Goal: Information Seeking & Learning: Learn about a topic

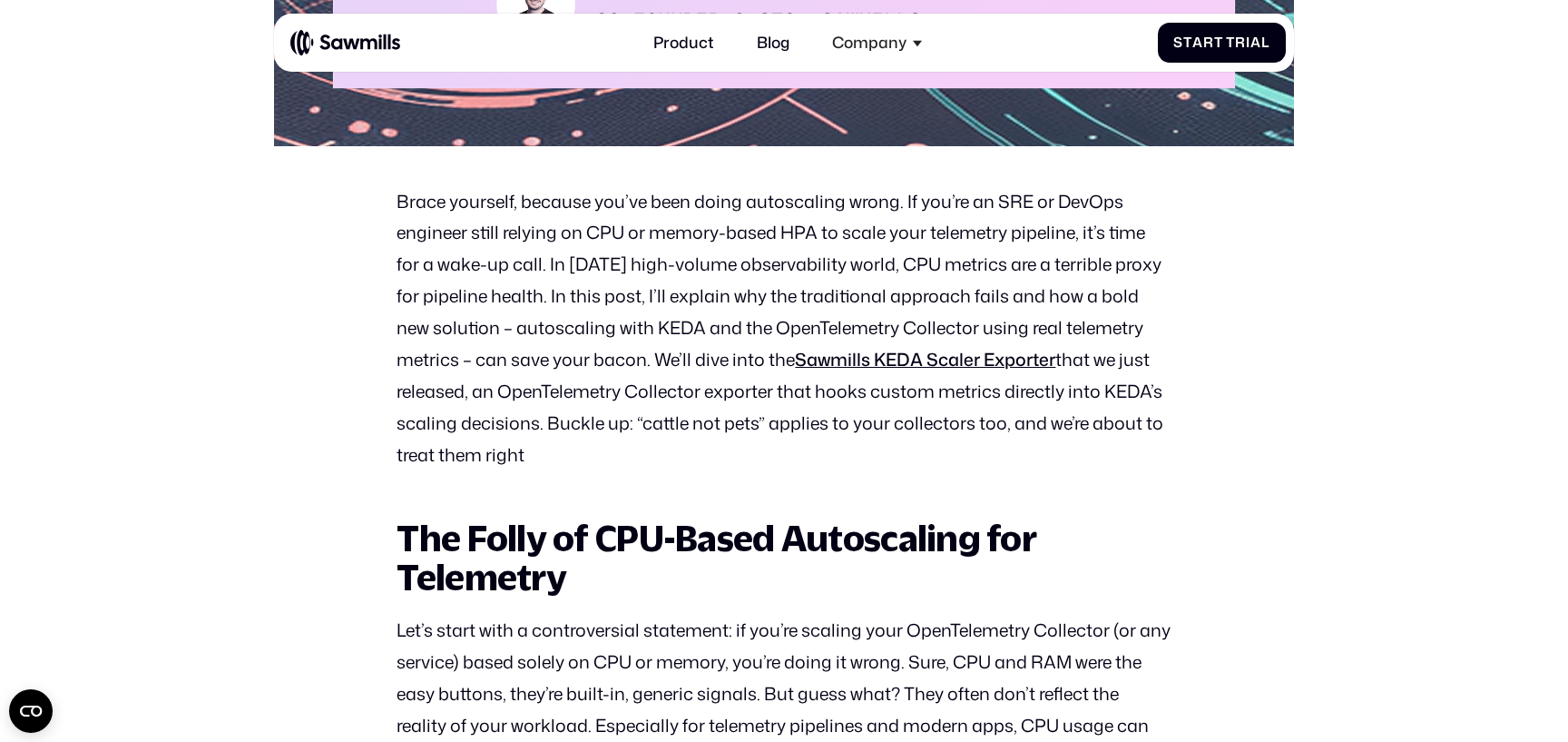
scroll to position [889, 0]
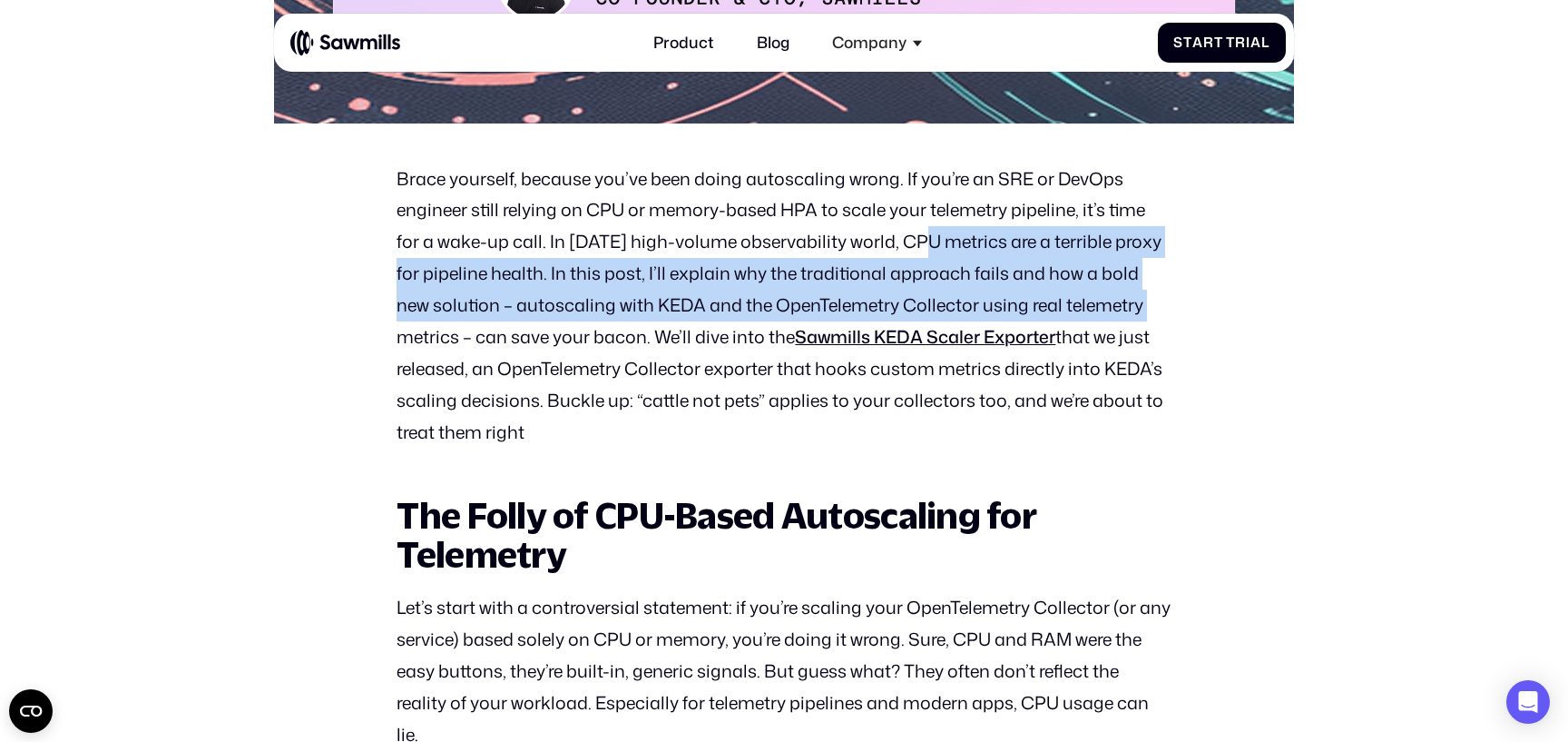
drag, startPoint x: 918, startPoint y: 250, endPoint x: 1107, endPoint y: 313, distance: 199.2
click at [1107, 313] on p "Brace yourself, because you’ve been doing autoscaling wrong. If you’re an SRE o…" at bounding box center [783, 307] width 774 height 286
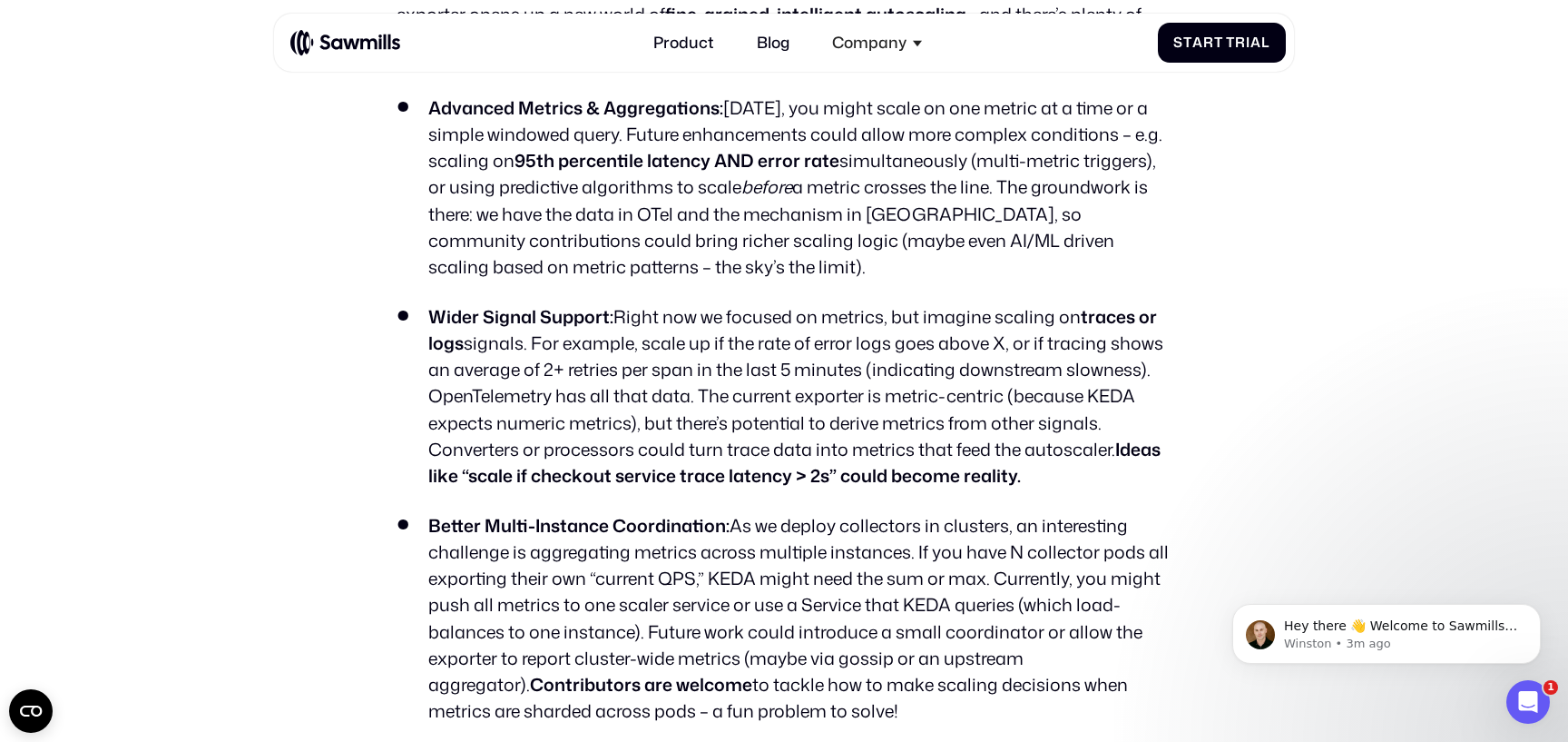
scroll to position [10276, 0]
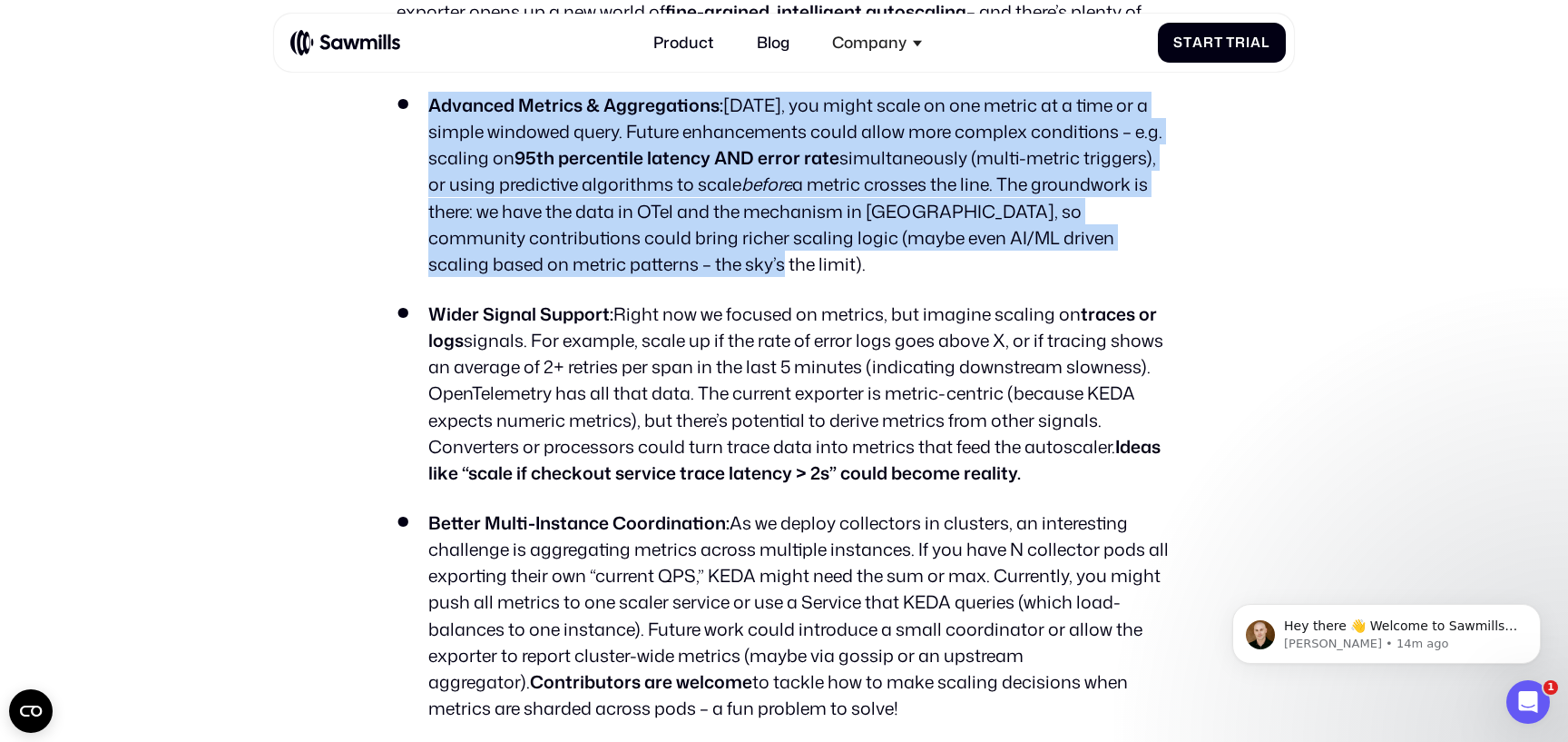
drag, startPoint x: 731, startPoint y: 295, endPoint x: 424, endPoint y: 140, distance: 343.9
click at [424, 140] on li "Advanced Metrics & Aggregations: [DATE], you might scale on one metric at a tim…" at bounding box center [783, 185] width 774 height 186
click at [575, 277] on li "Advanced Metrics & Aggregations: [DATE], you might scale on one metric at a tim…" at bounding box center [783, 185] width 774 height 186
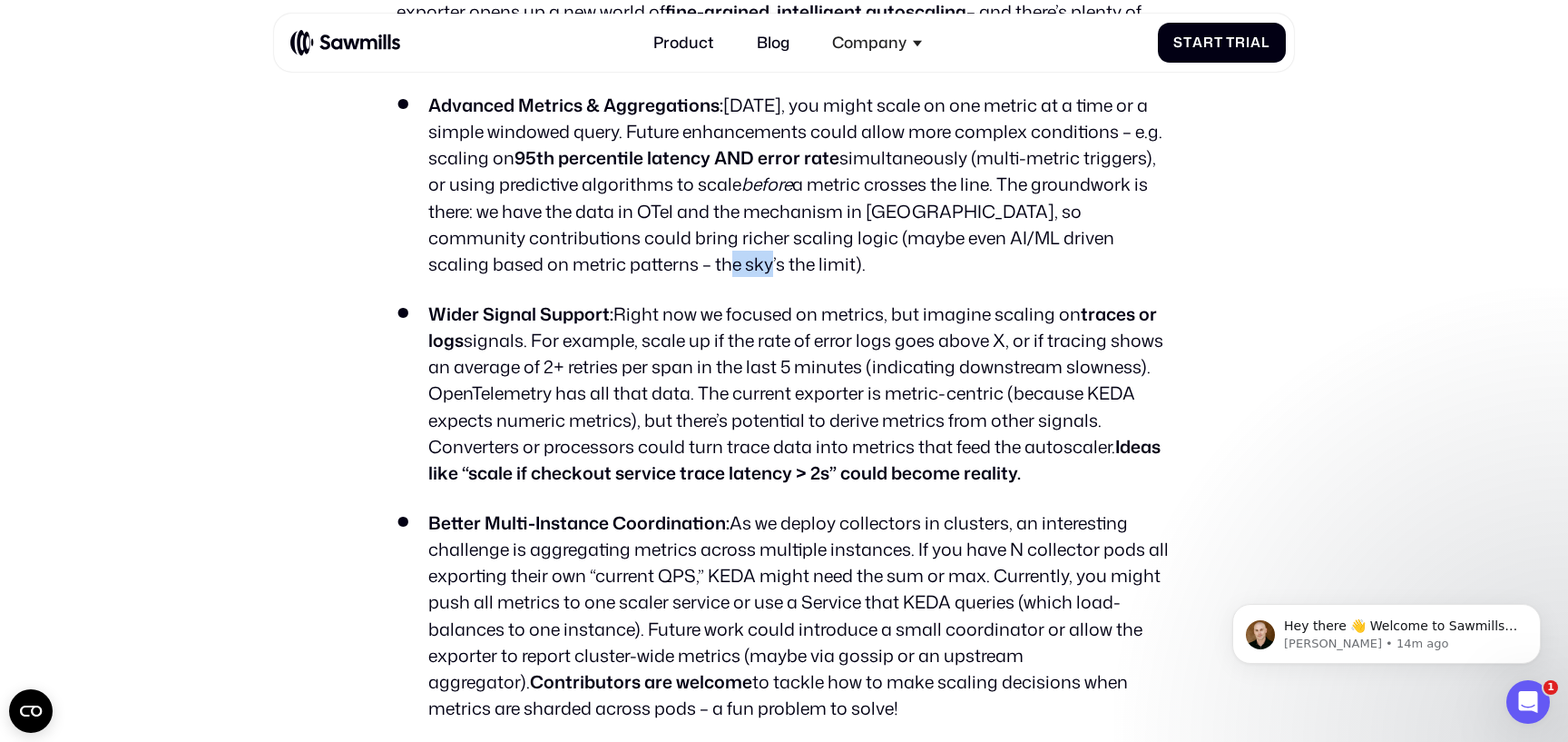
click at [575, 277] on li "Advanced Metrics & Aggregations: [DATE], you might scale on one metric at a tim…" at bounding box center [783, 185] width 774 height 186
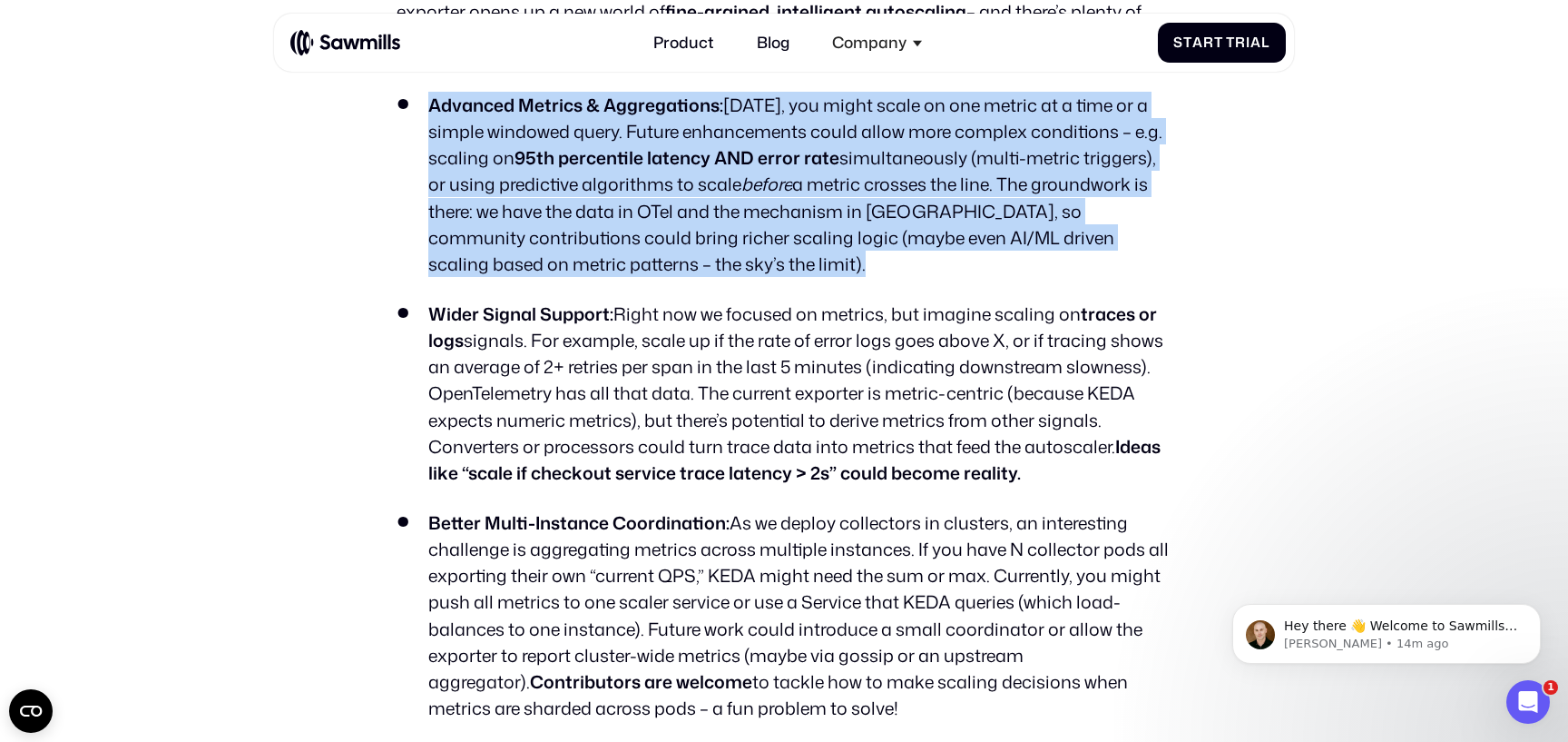
click at [575, 277] on li "Advanced Metrics & Aggregations: [DATE], you might scale on one metric at a tim…" at bounding box center [783, 185] width 774 height 186
click at [585, 277] on li "Advanced Metrics & Aggregations: [DATE], you might scale on one metric at a tim…" at bounding box center [783, 185] width 774 height 186
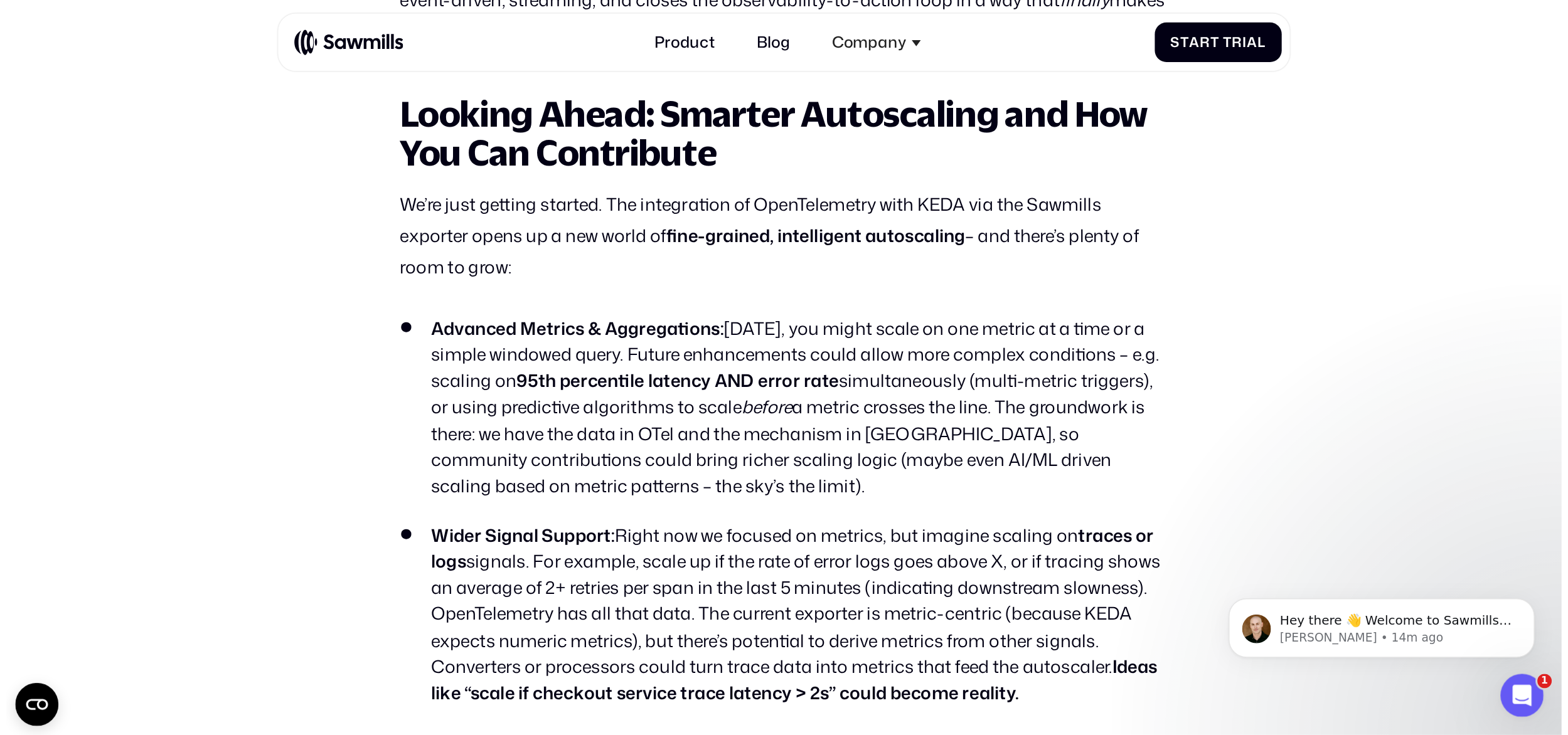
scroll to position [6944, 0]
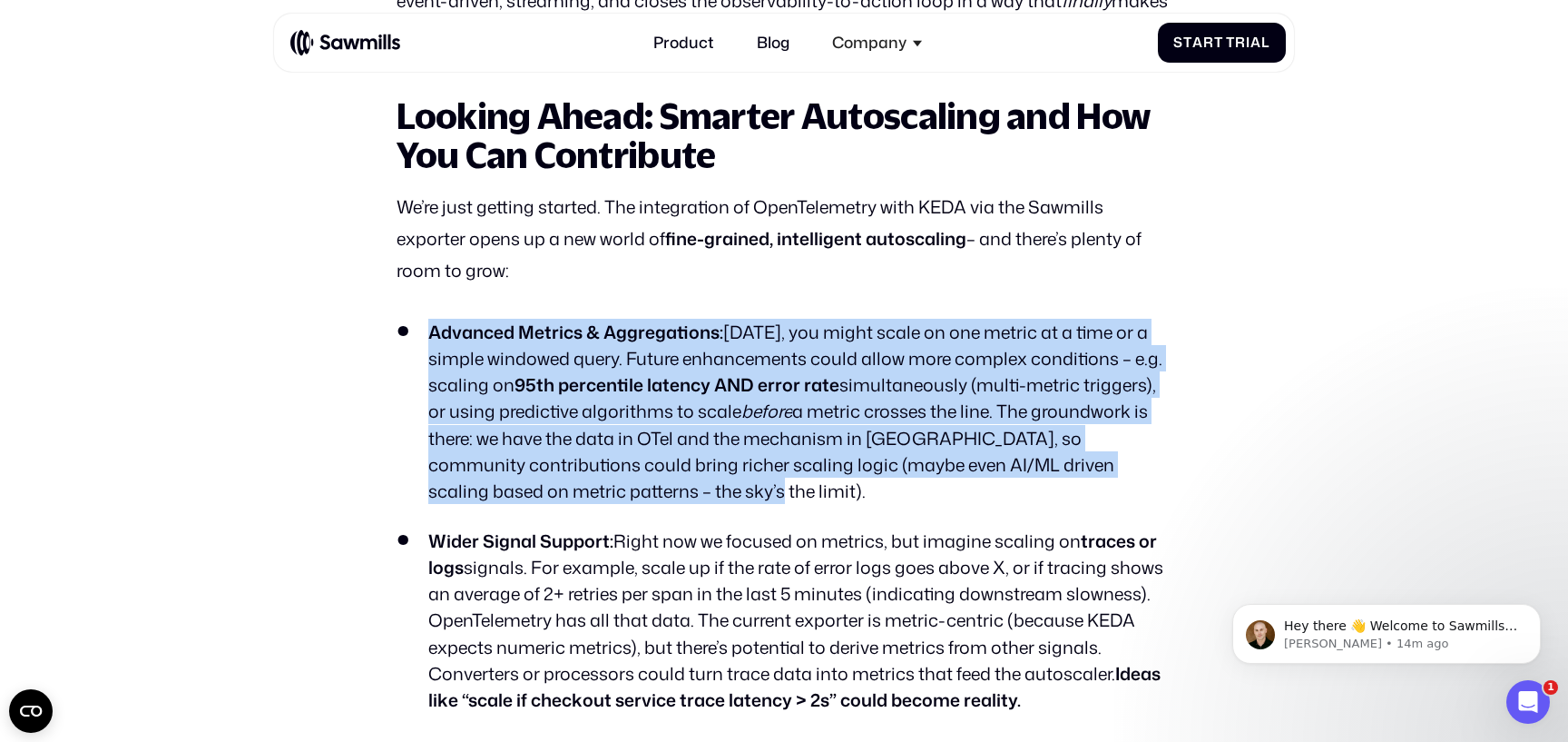
drag, startPoint x: 603, startPoint y: 520, endPoint x: 426, endPoint y: 362, distance: 237.3
click at [426, 362] on li "Advanced Metrics & Aggregations: [DATE], you might scale on one metric at a tim…" at bounding box center [783, 411] width 774 height 186
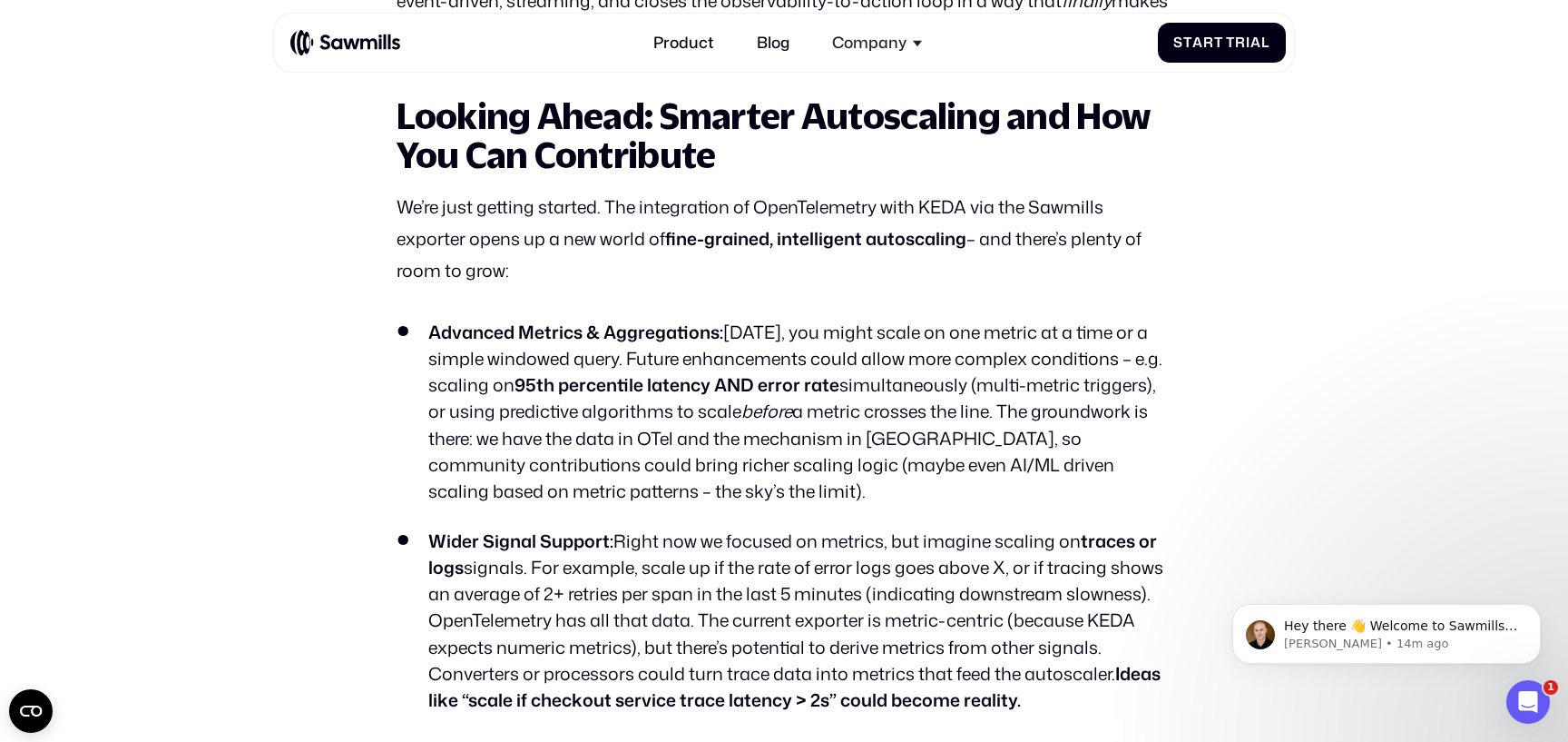
click at [454, 176] on strong "Looking Ahead: Smarter Autoscaling and How You Can Contribute" at bounding box center [773, 135] width 753 height 81
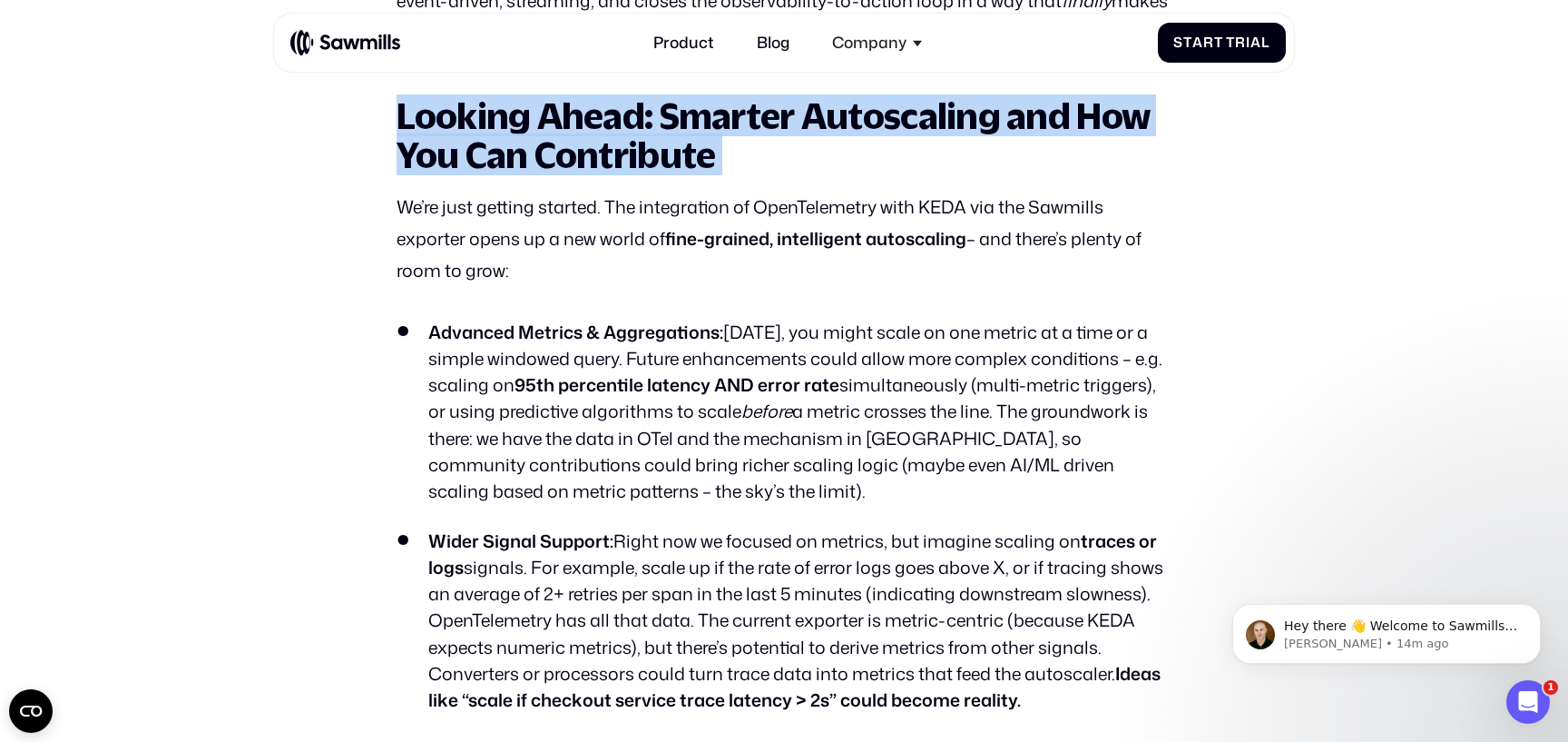
click at [454, 176] on strong "Looking Ahead: Smarter Autoscaling and How You Can Contribute" at bounding box center [773, 135] width 753 height 81
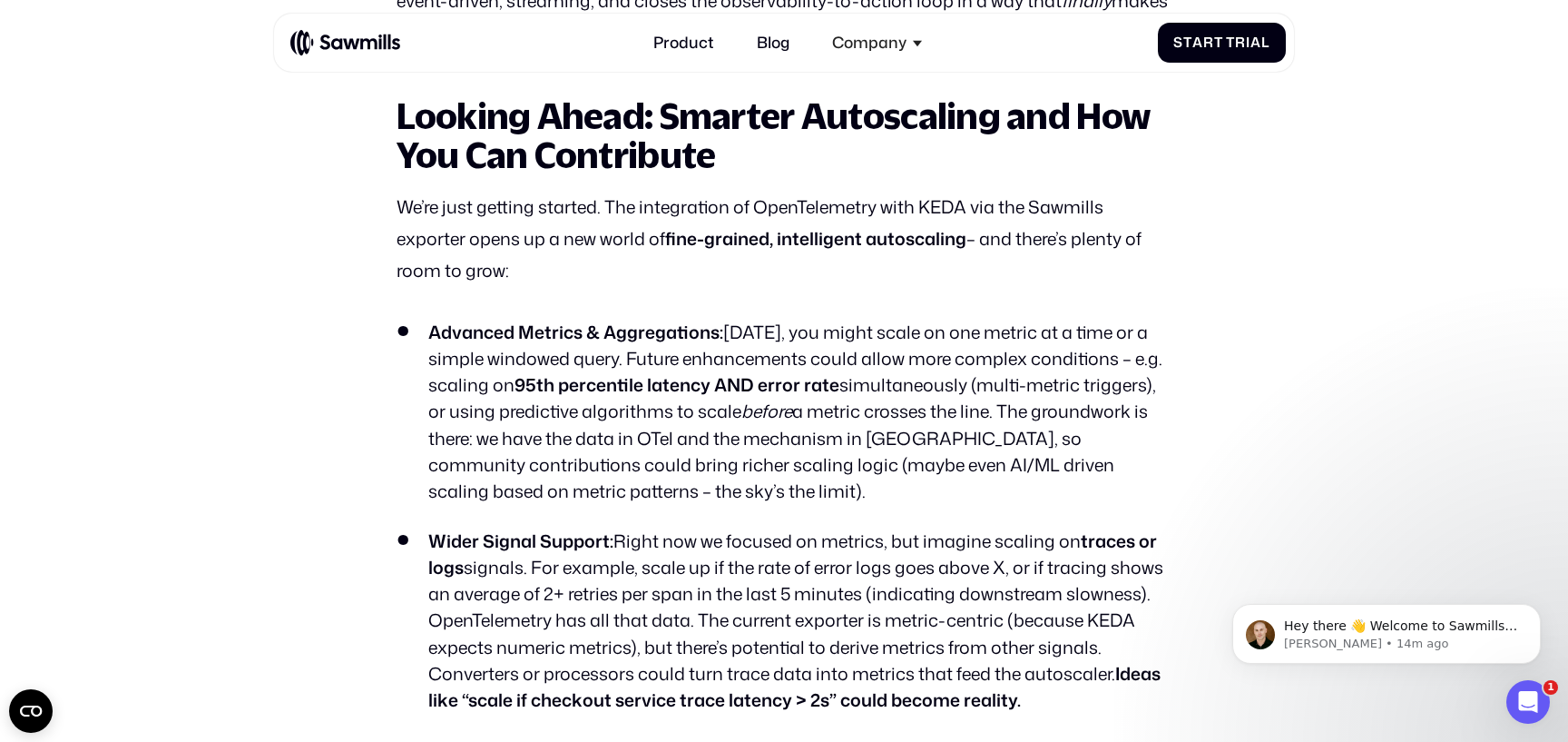
click at [466, 283] on p "We’re just getting started. The integration of OpenTelemetry with KEDA via the …" at bounding box center [783, 239] width 774 height 96
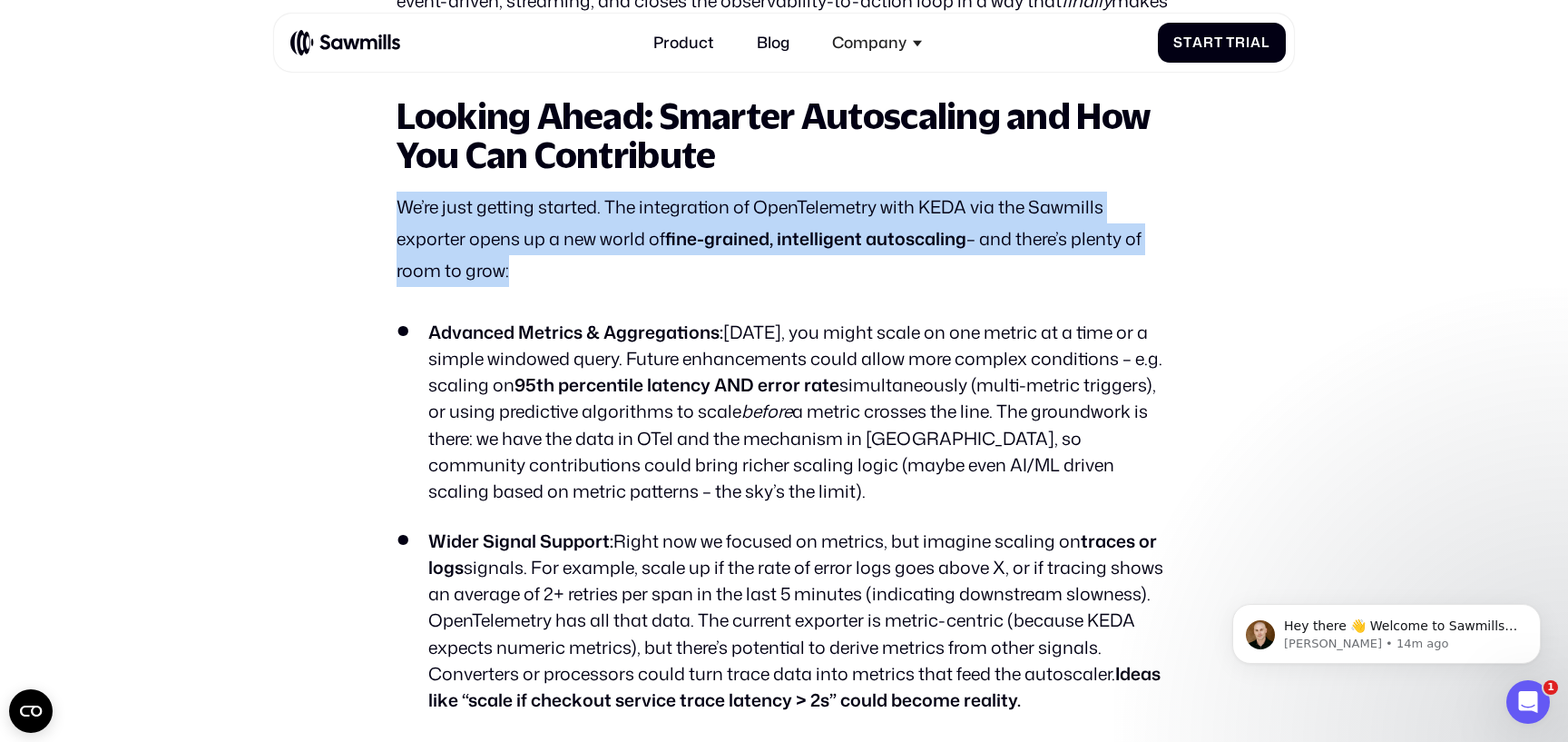
click at [466, 283] on p "We’re just getting started. The integration of OpenTelemetry with KEDA via the …" at bounding box center [783, 239] width 774 height 96
click at [471, 287] on p "We’re just getting started. The integration of OpenTelemetry with KEDA via the …" at bounding box center [783, 239] width 774 height 96
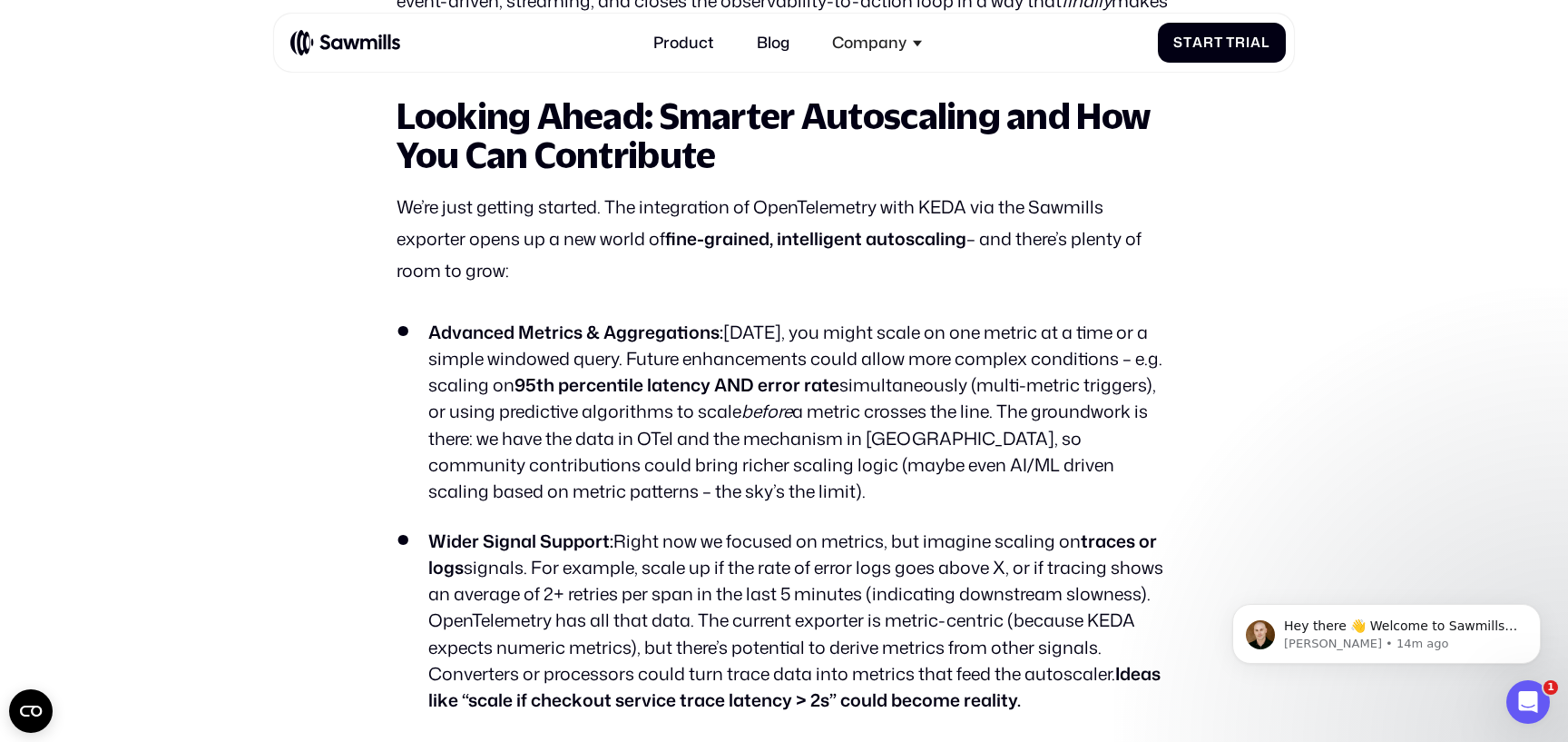
drag, startPoint x: 518, startPoint y: 303, endPoint x: 393, endPoint y: 239, distance: 140.4
click at [520, 278] on p "We’re just getting started. The integration of OpenTelemetry with KEDA via the …" at bounding box center [783, 239] width 774 height 96
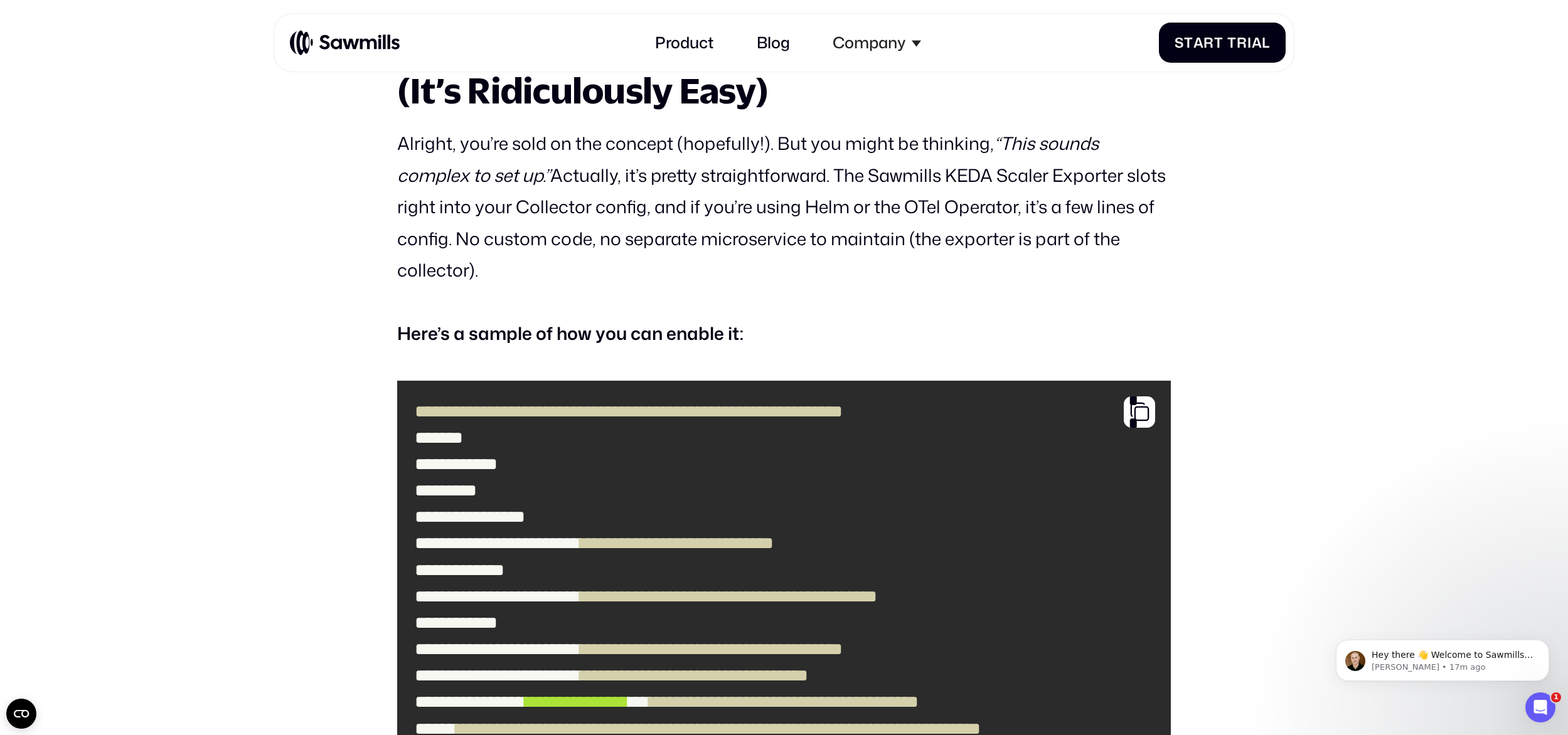
scroll to position [6948, 0]
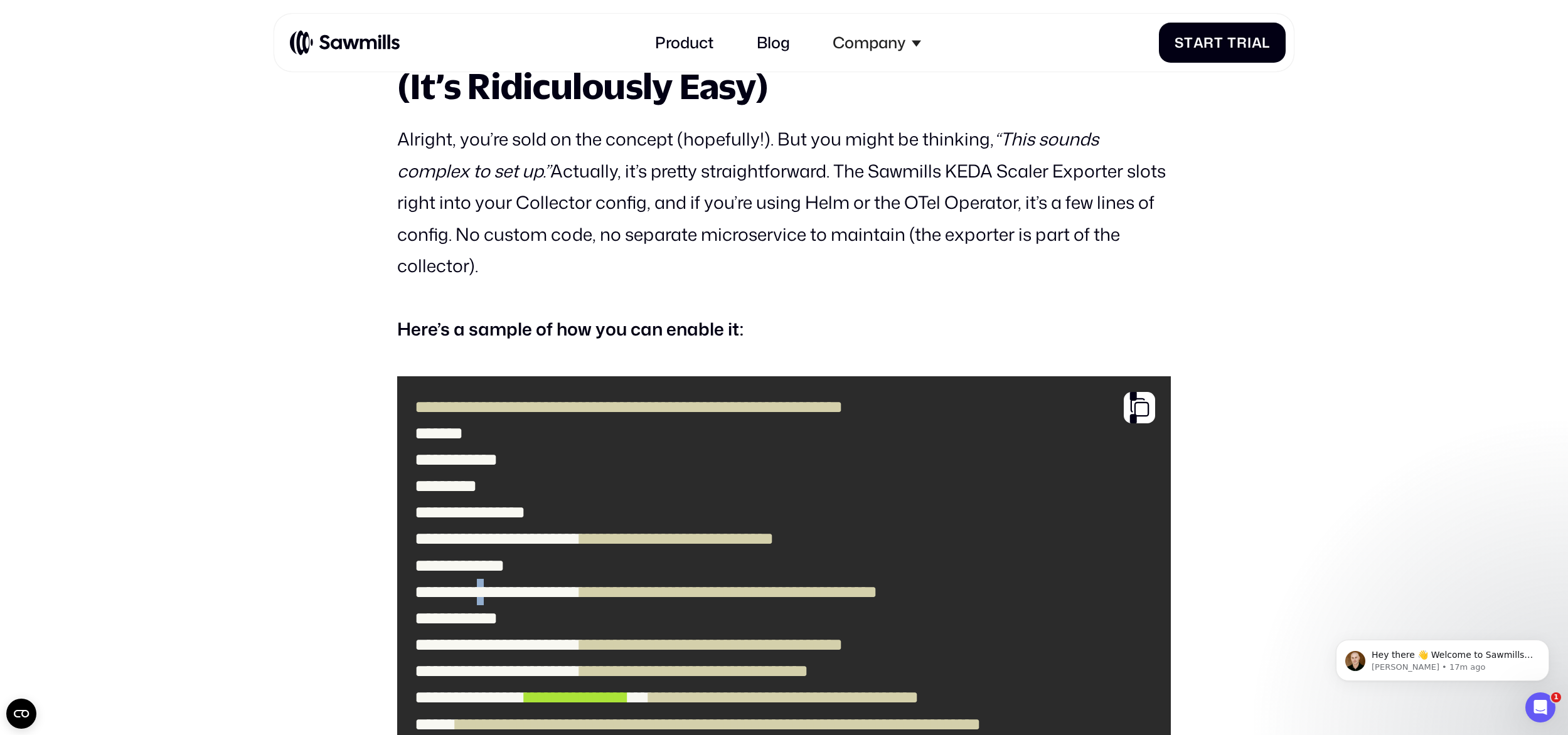
click at [484, 512] on span "******" at bounding box center [463, 592] width 42 height 18
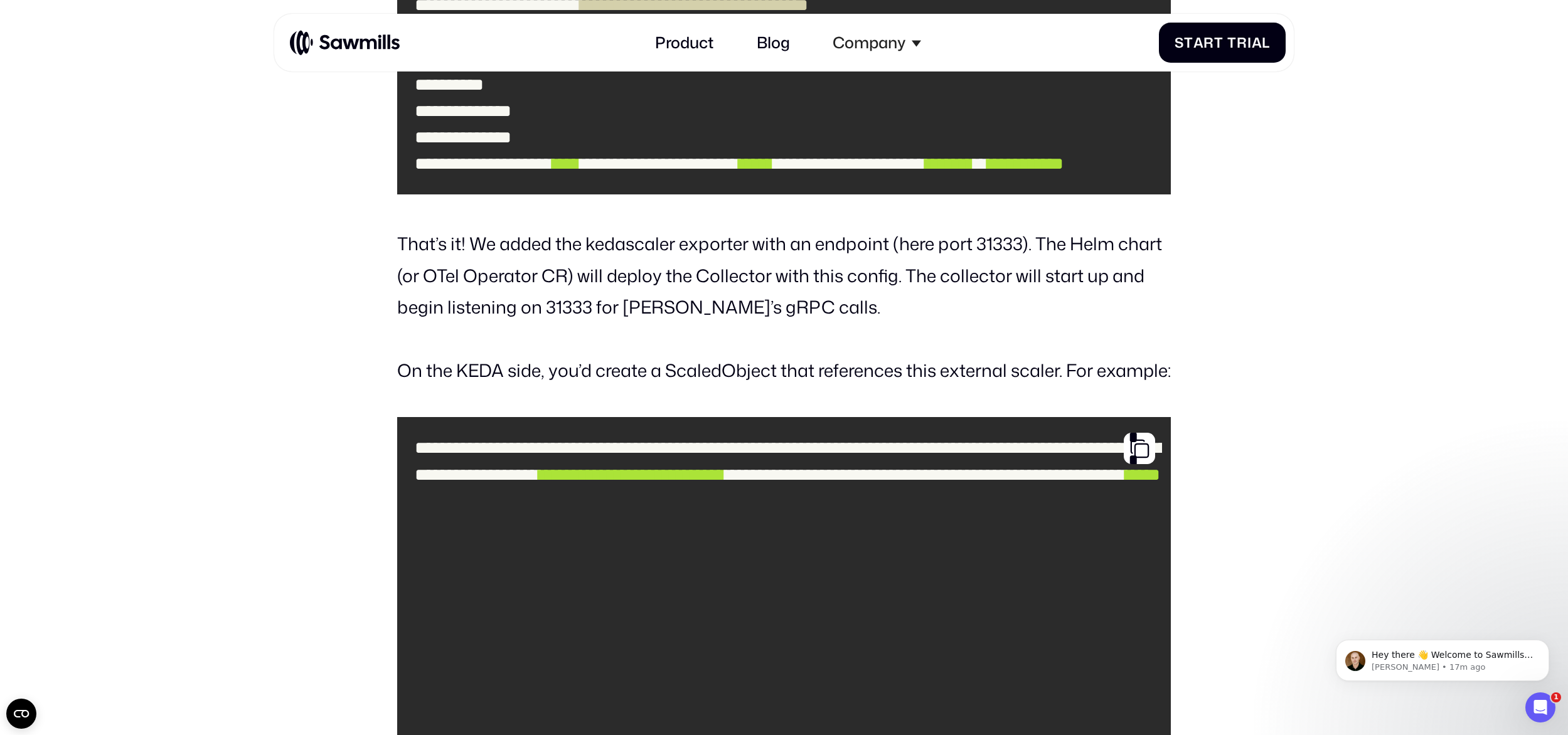
scroll to position [7616, 0]
